Goal: Obtain resource: Obtain resource

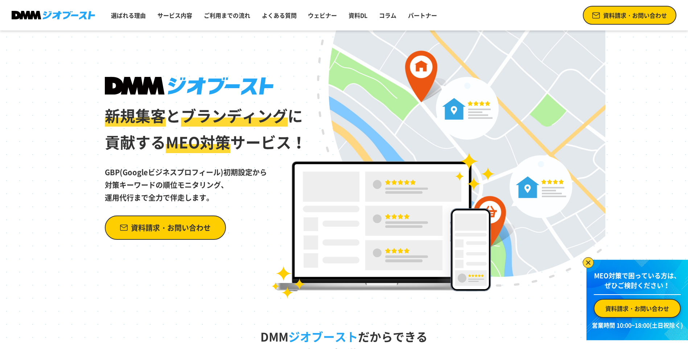
click at [631, 12] on span "資料請求・お問い合わせ" at bounding box center [635, 15] width 64 height 9
click at [651, 20] on link "資料請求・お問い合わせ" at bounding box center [630, 15] width 94 height 19
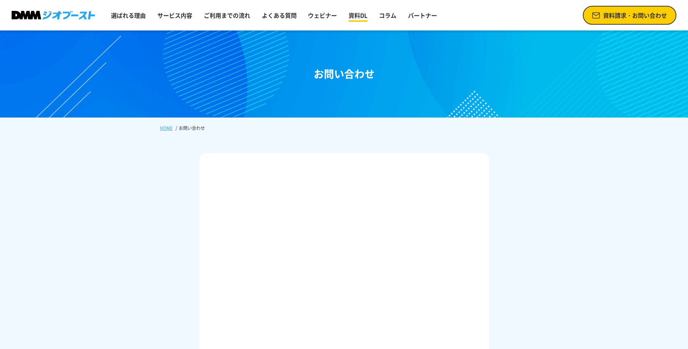
click at [356, 20] on link "資料DL" at bounding box center [358, 15] width 25 height 15
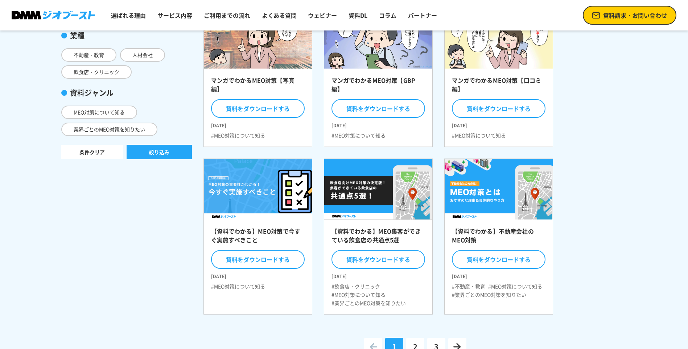
drag, startPoint x: 605, startPoint y: 143, endPoint x: 606, endPoint y: 163, distance: 20.7
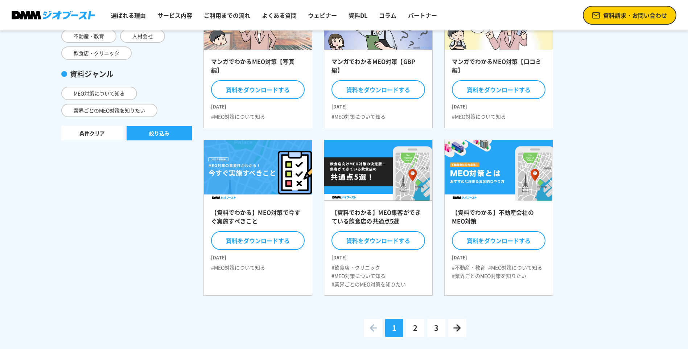
drag, startPoint x: 606, startPoint y: 164, endPoint x: 607, endPoint y: 174, distance: 9.9
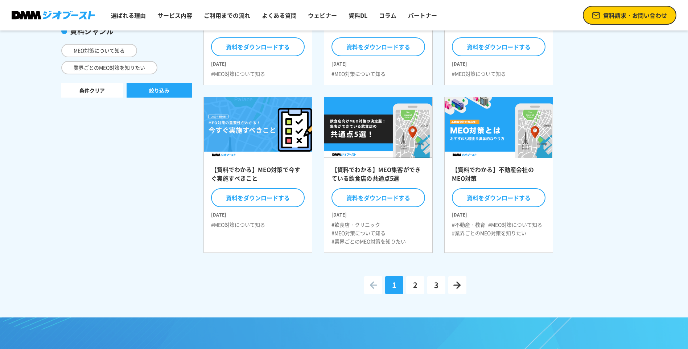
scroll to position [164, 0]
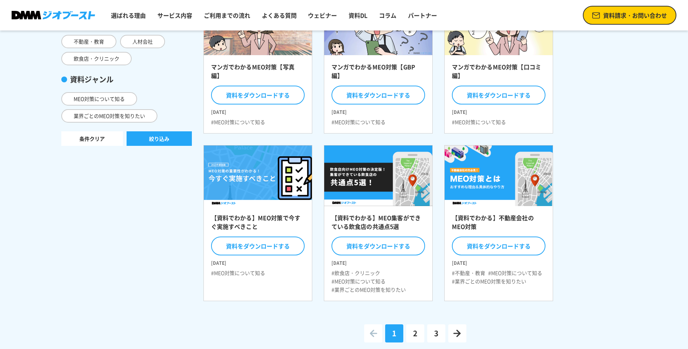
drag, startPoint x: 637, startPoint y: 207, endPoint x: 635, endPoint y: 171, distance: 36.0
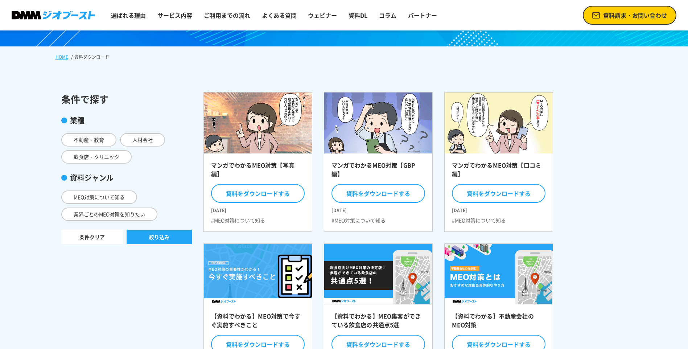
scroll to position [306, 0]
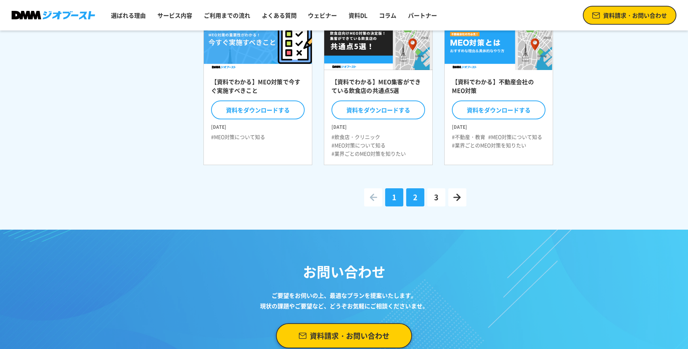
click at [414, 198] on span "2" at bounding box center [415, 197] width 4 height 11
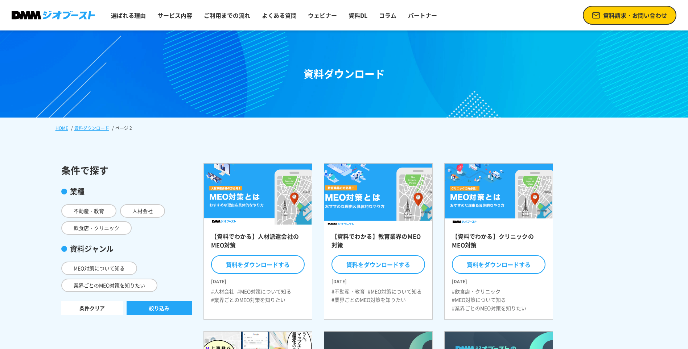
scroll to position [306, 0]
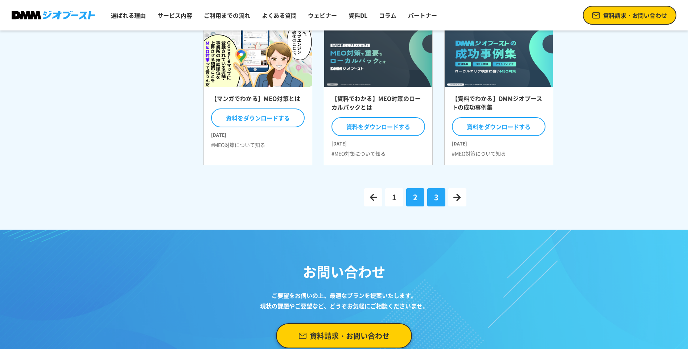
click at [434, 197] on link "3" at bounding box center [436, 197] width 18 height 18
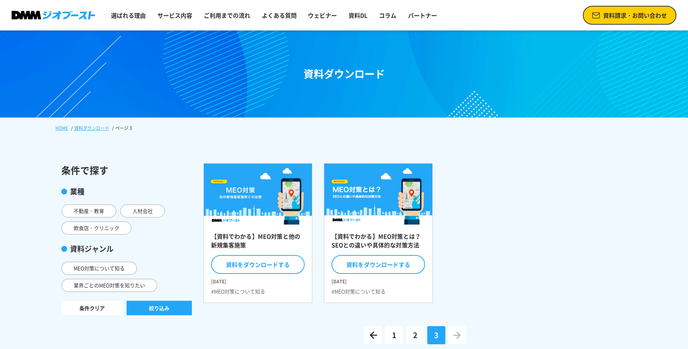
click at [96, 127] on link "資料ダウンロード" at bounding box center [91, 128] width 35 height 7
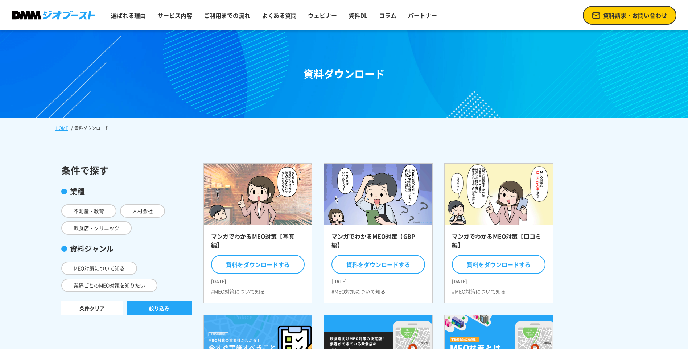
click at [63, 126] on link "HOME" at bounding box center [62, 128] width 13 height 7
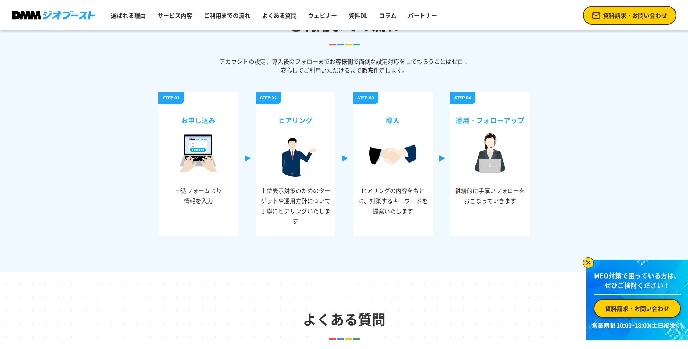
scroll to position [2960, 0]
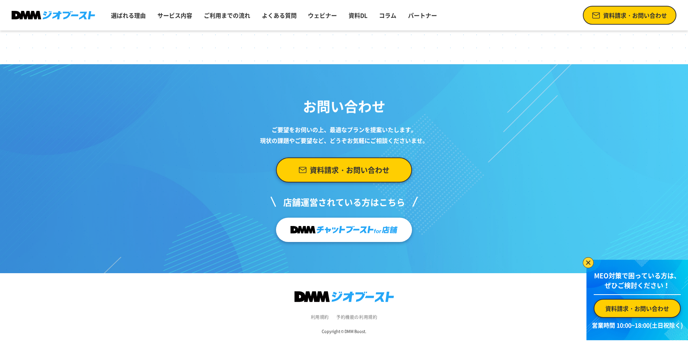
drag, startPoint x: 300, startPoint y: 147, endPoint x: 303, endPoint y: 153, distance: 7.3
click at [300, 148] on div "資料請求・お問い合わせ" at bounding box center [344, 164] width 181 height 37
click at [311, 162] on link "資料請求・お問い合わせ" at bounding box center [344, 169] width 136 height 25
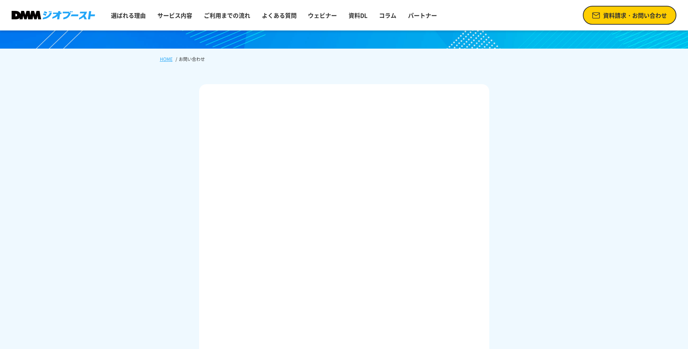
scroll to position [74, 0]
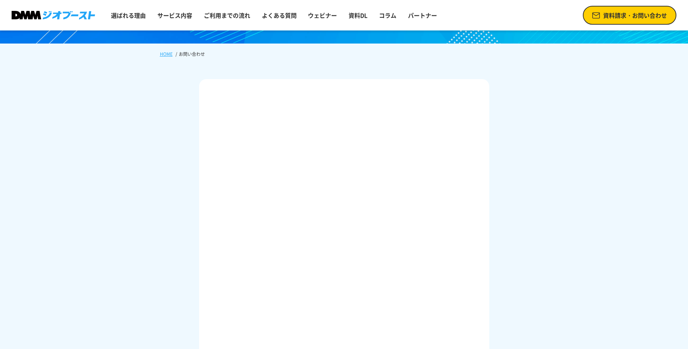
click at [489, 164] on div at bounding box center [344, 312] width 290 height 466
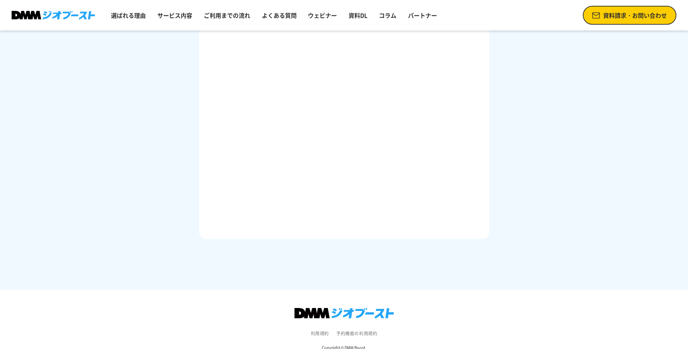
scroll to position [0, 0]
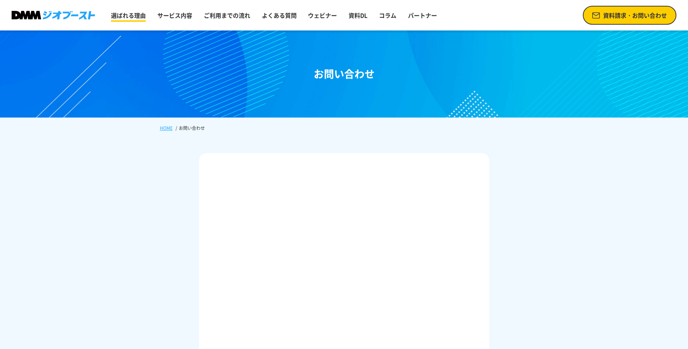
click at [137, 19] on link "選ばれる理由" at bounding box center [128, 15] width 41 height 15
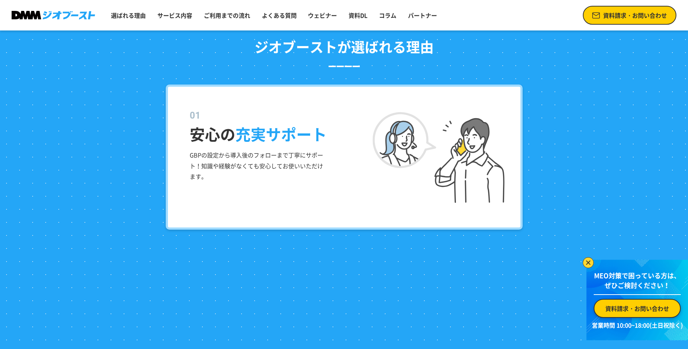
click at [627, 311] on span "資料請求・お問い合わせ" at bounding box center [638, 308] width 64 height 9
